Goal: Find specific page/section: Locate a particular part of the current website

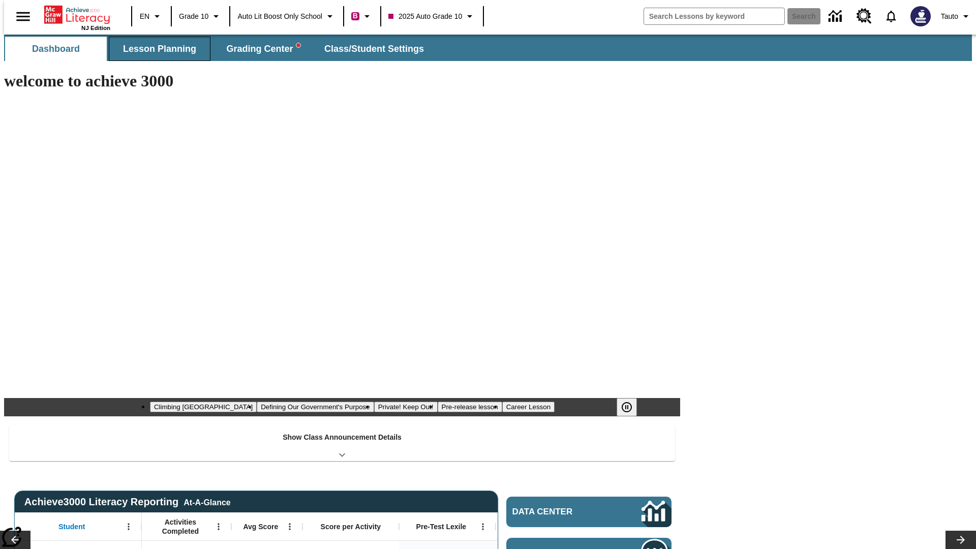
click at [156, 49] on span "Lesson Planning" at bounding box center [159, 49] width 73 height 12
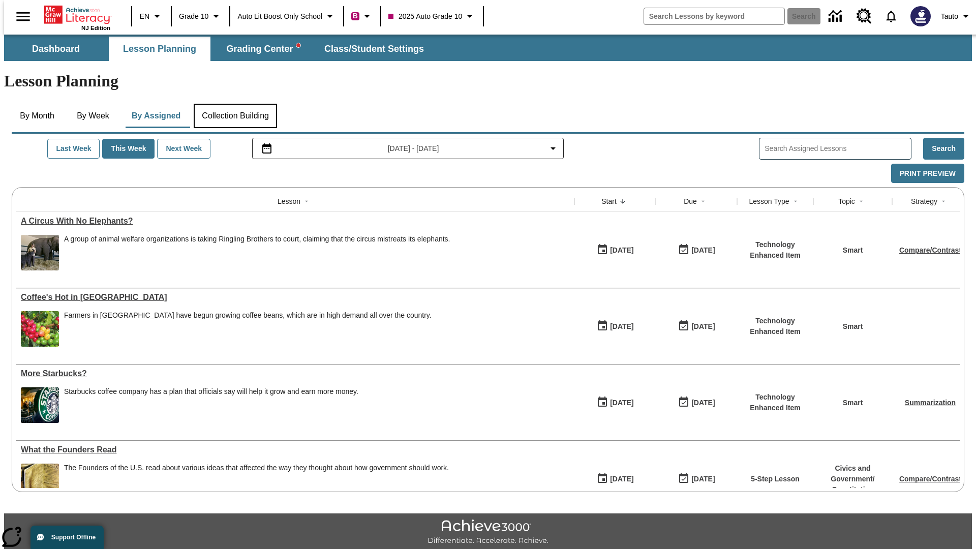
click at [235, 104] on button "Collection Building" at bounding box center [235, 116] width 83 height 24
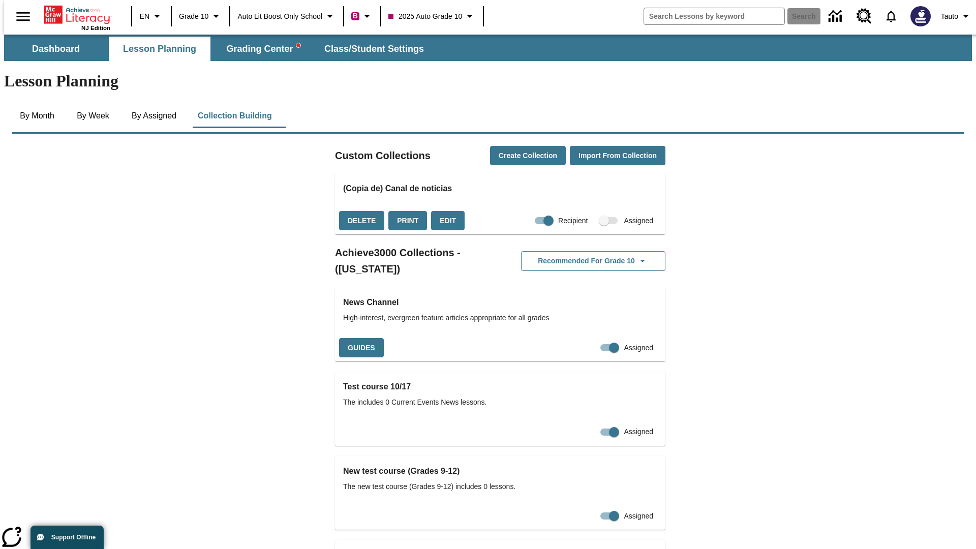
checkbox input "true"
